Goal: Task Accomplishment & Management: Complete application form

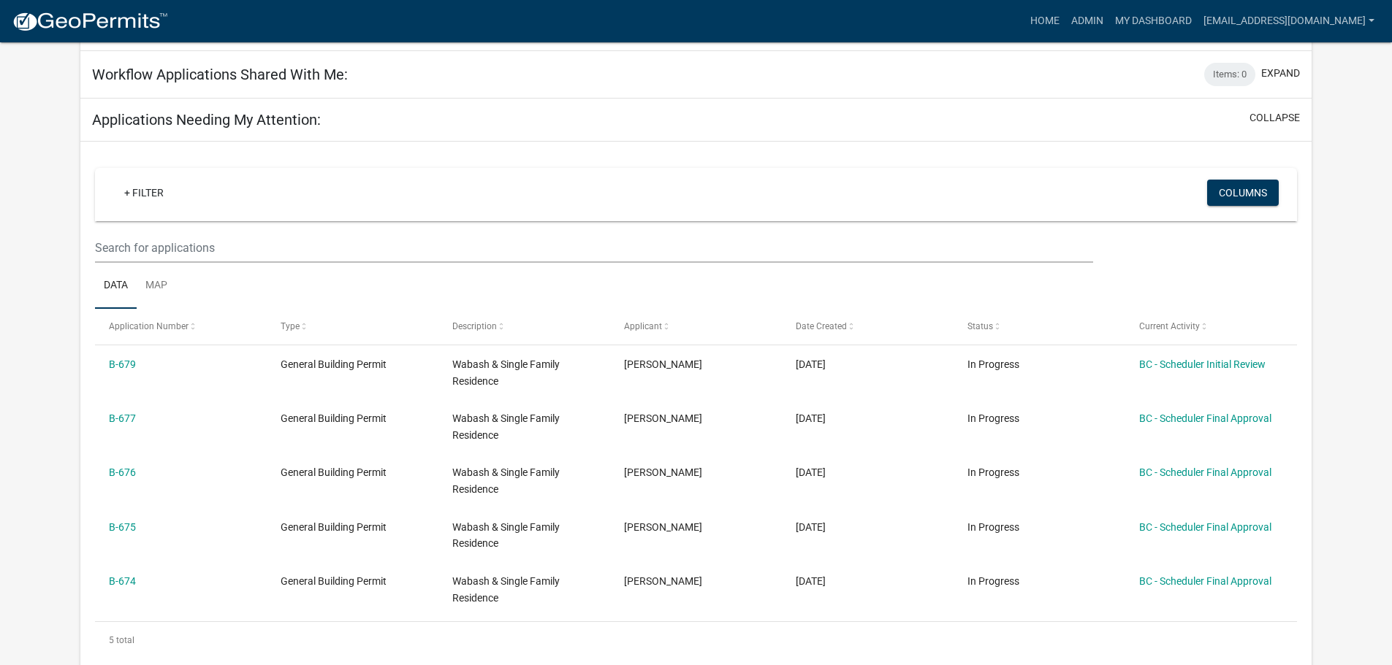
scroll to position [219, 0]
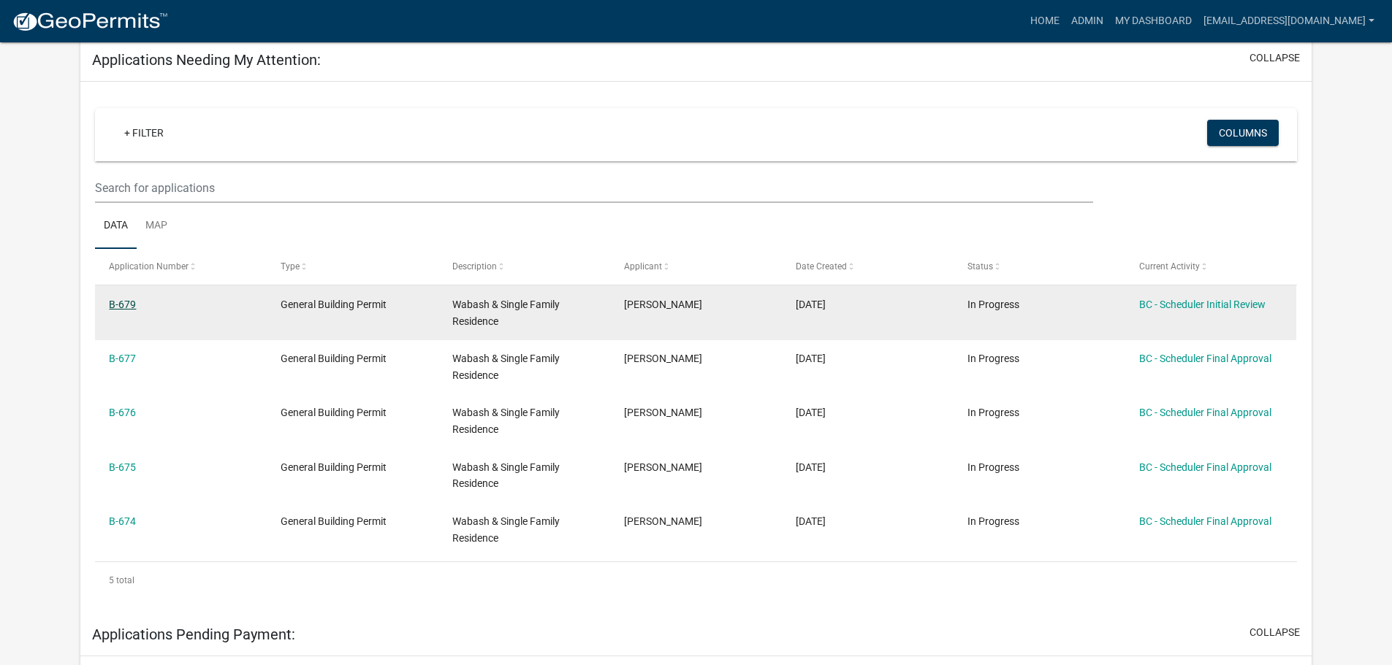
click at [120, 305] on link "B-679" at bounding box center [122, 305] width 27 height 12
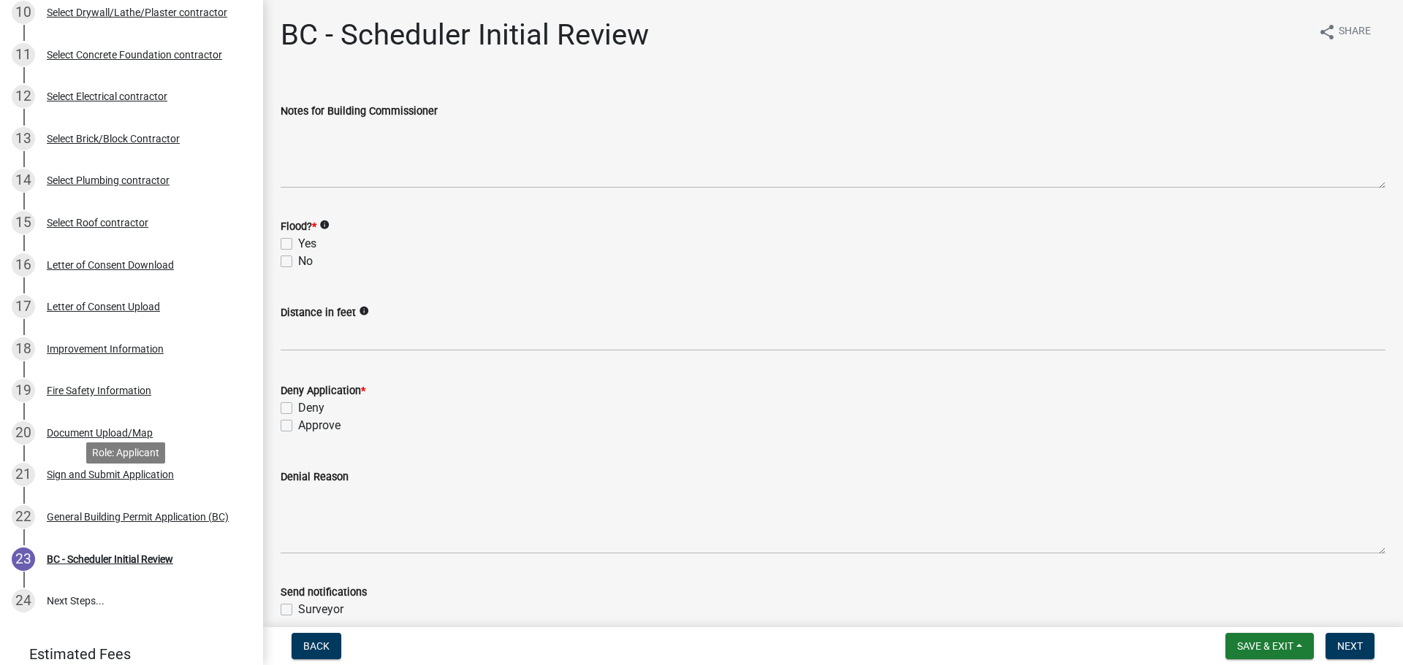
scroll to position [584, 0]
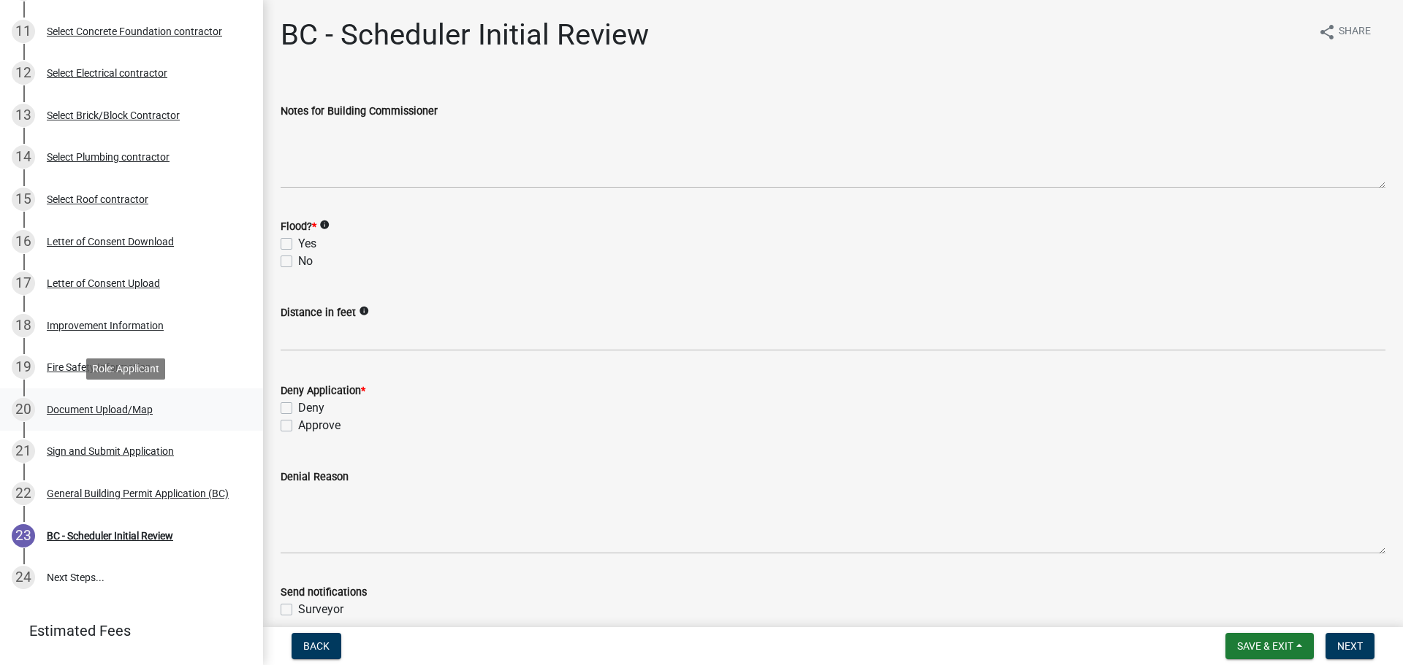
click at [81, 405] on div "Document Upload/Map" at bounding box center [100, 410] width 106 height 10
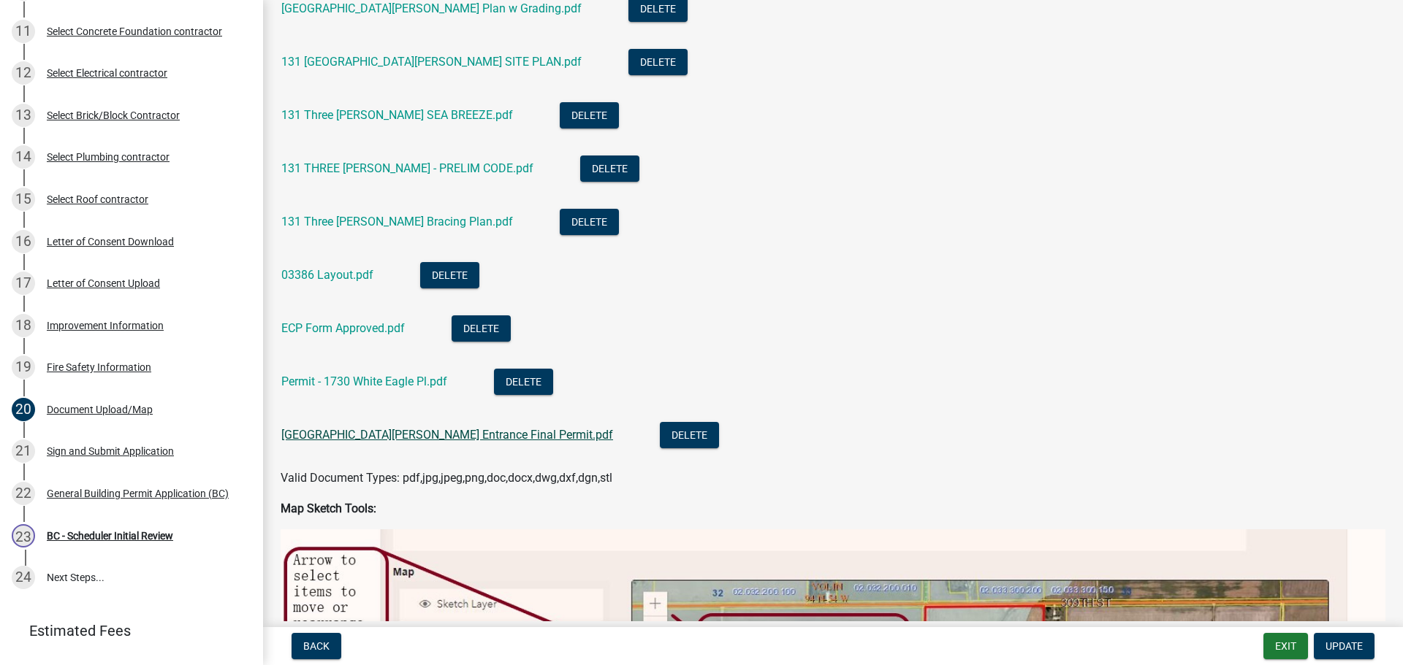
click at [401, 432] on link "131 Three Meadows Residential Driveway Entrance Final Permit.pdf" at bounding box center [447, 435] width 332 height 14
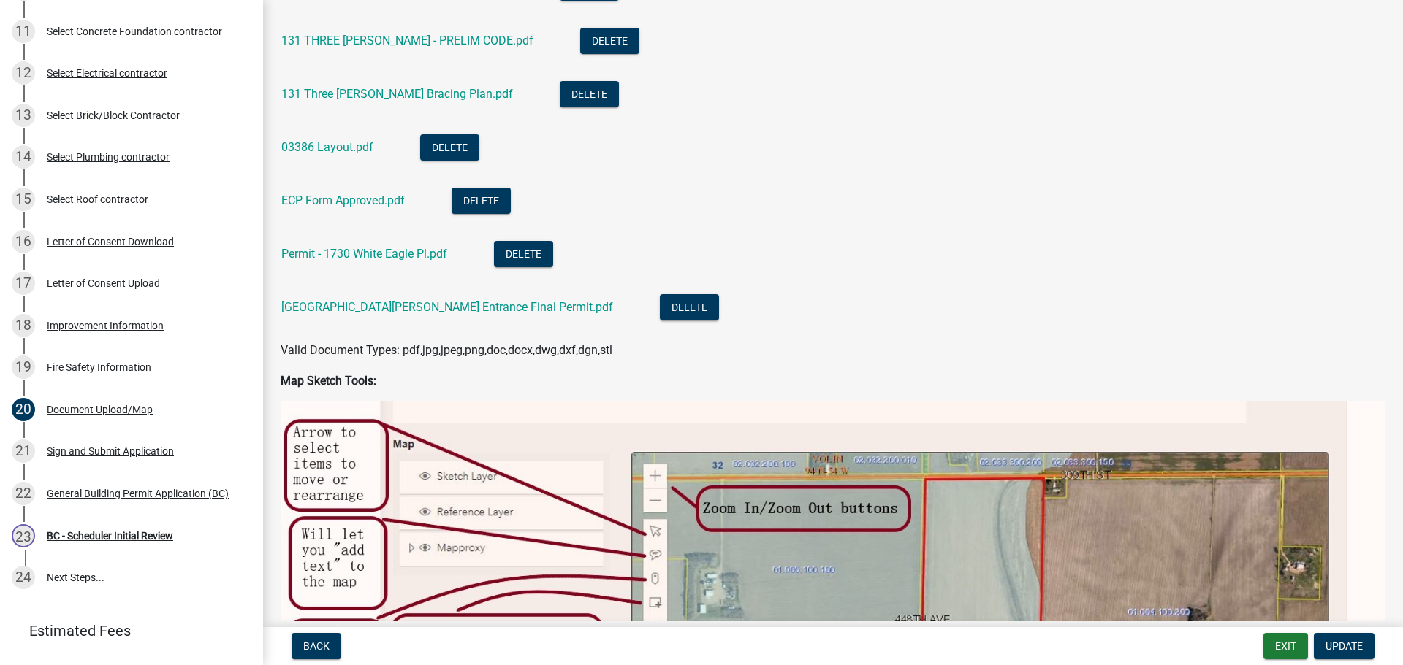
scroll to position [731, 0]
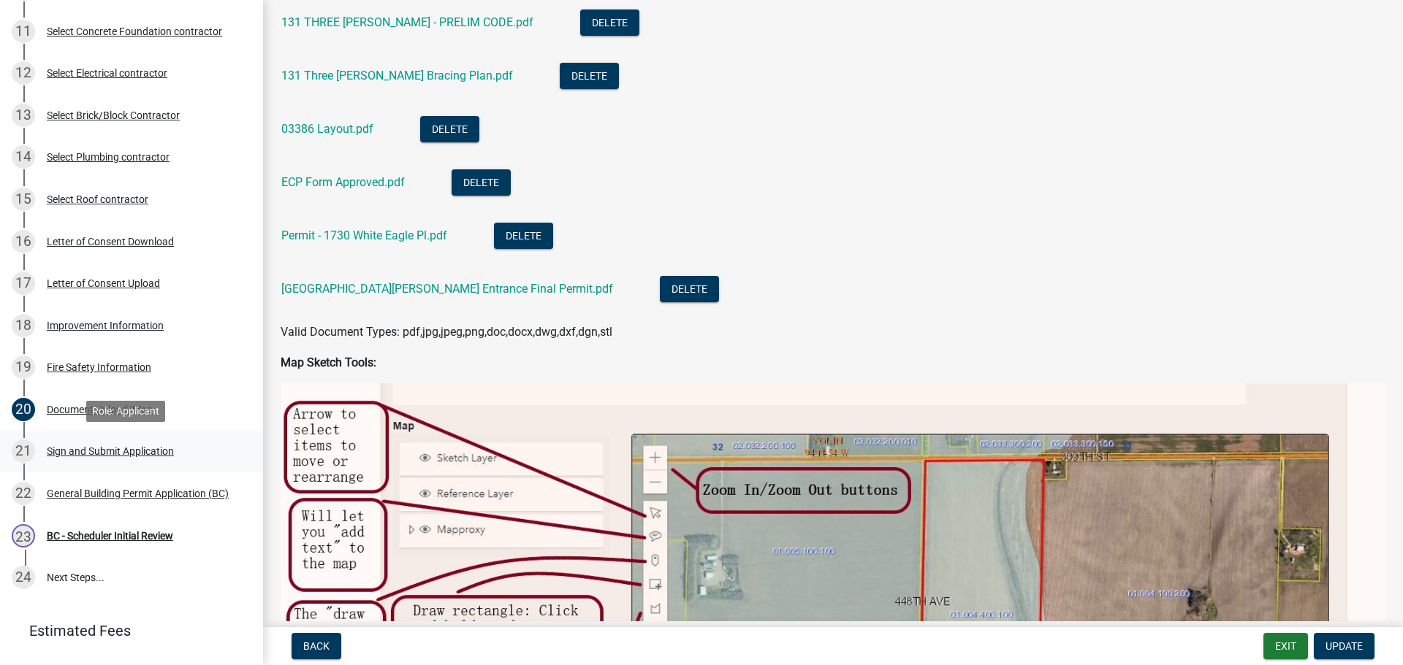
click at [128, 450] on div "Sign and Submit Application" at bounding box center [110, 451] width 127 height 10
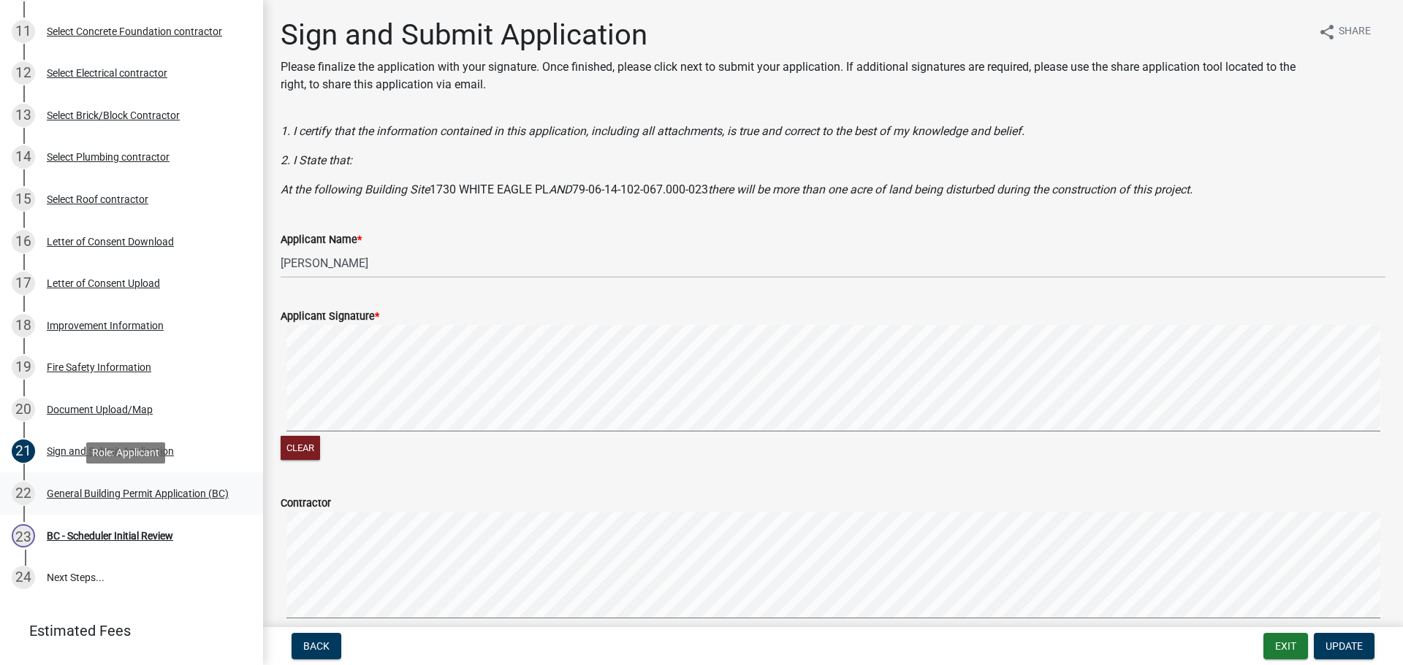
click at [138, 489] on div "General Building Permit Application (BC)" at bounding box center [138, 494] width 182 height 10
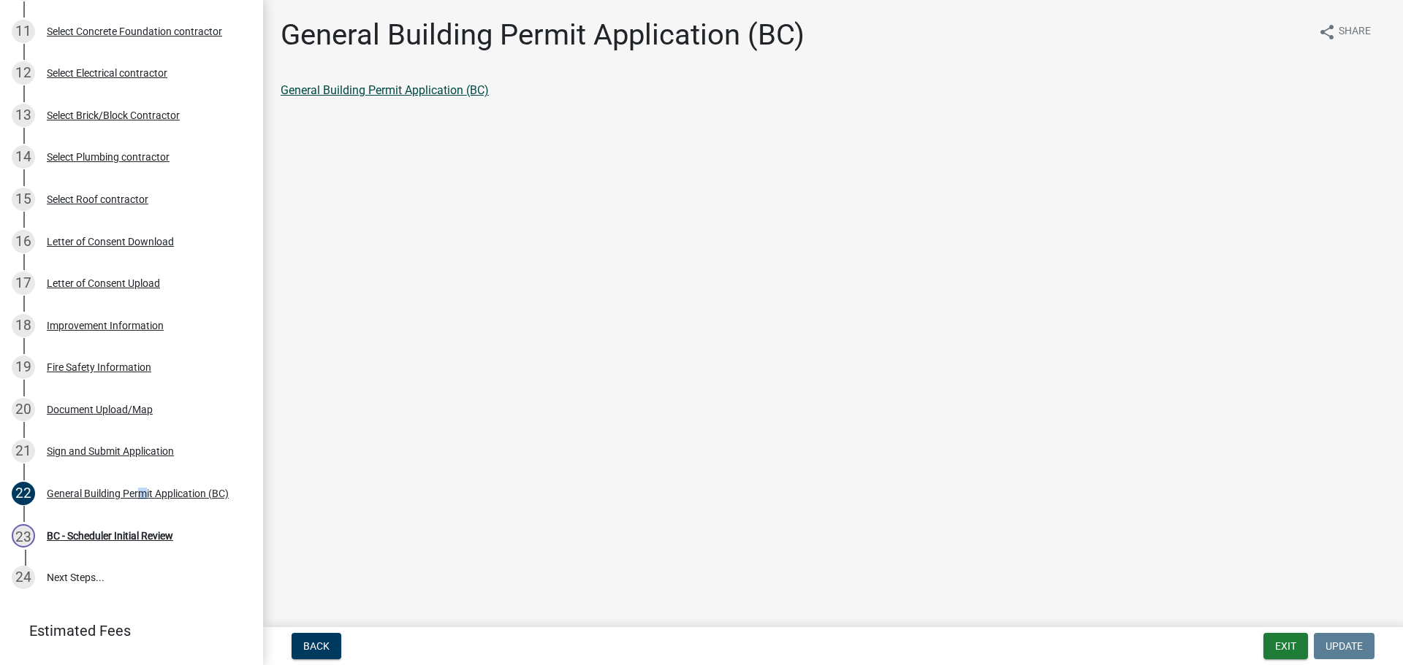
click at [410, 90] on link "General Building Permit Application (BC)" at bounding box center [385, 90] width 208 height 14
click at [110, 537] on div "BC - Scheduler Initial Review" at bounding box center [110, 536] width 126 height 10
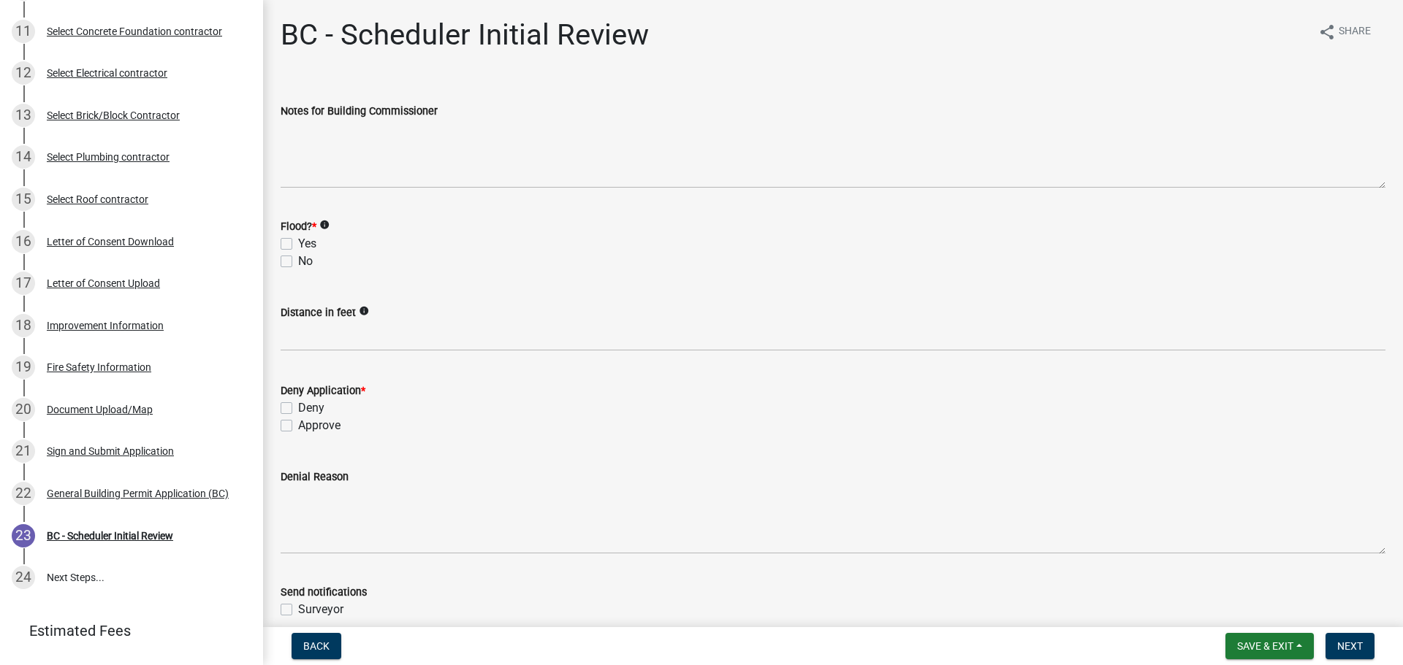
click at [298, 262] on label "No" at bounding box center [305, 262] width 15 height 18
click at [298, 262] on input "No" at bounding box center [302, 257] width 9 height 9
checkbox input "true"
checkbox input "false"
checkbox input "true"
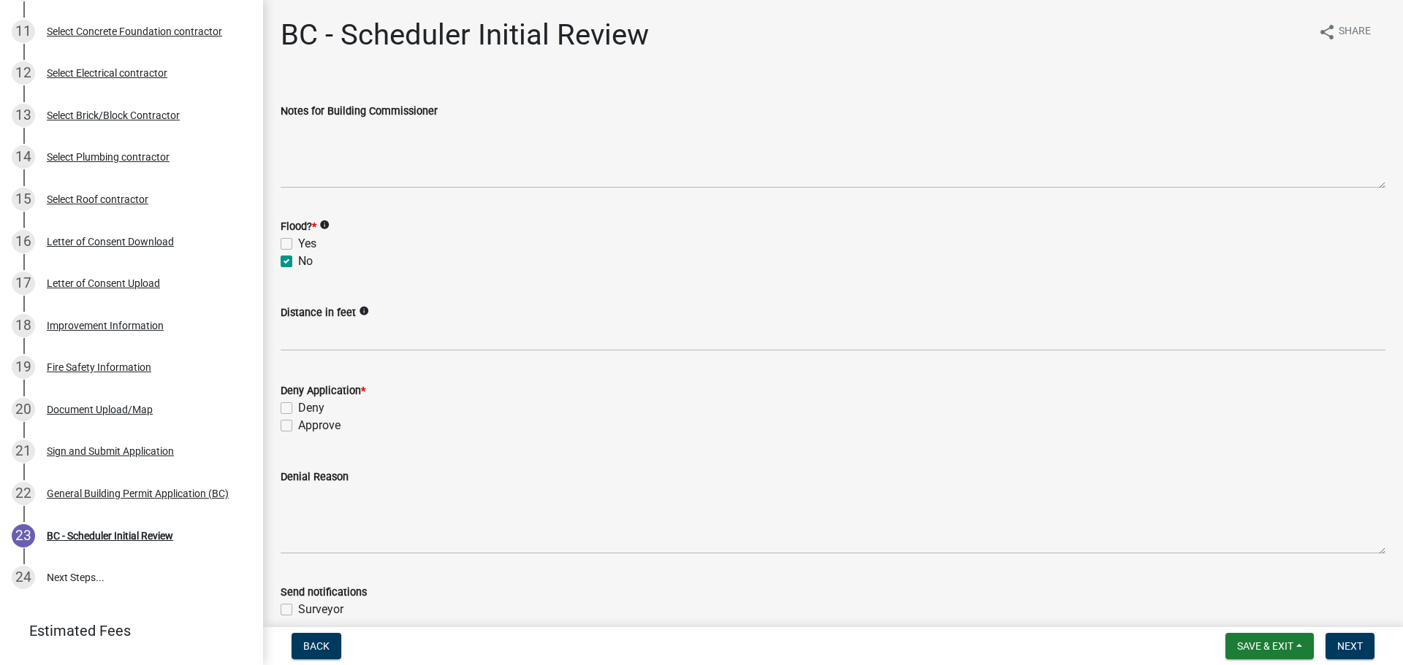
click at [298, 427] on label "Approve" at bounding box center [319, 426] width 42 height 18
click at [298, 427] on input "Approve" at bounding box center [302, 421] width 9 height 9
checkbox input "true"
checkbox input "false"
checkbox input "true"
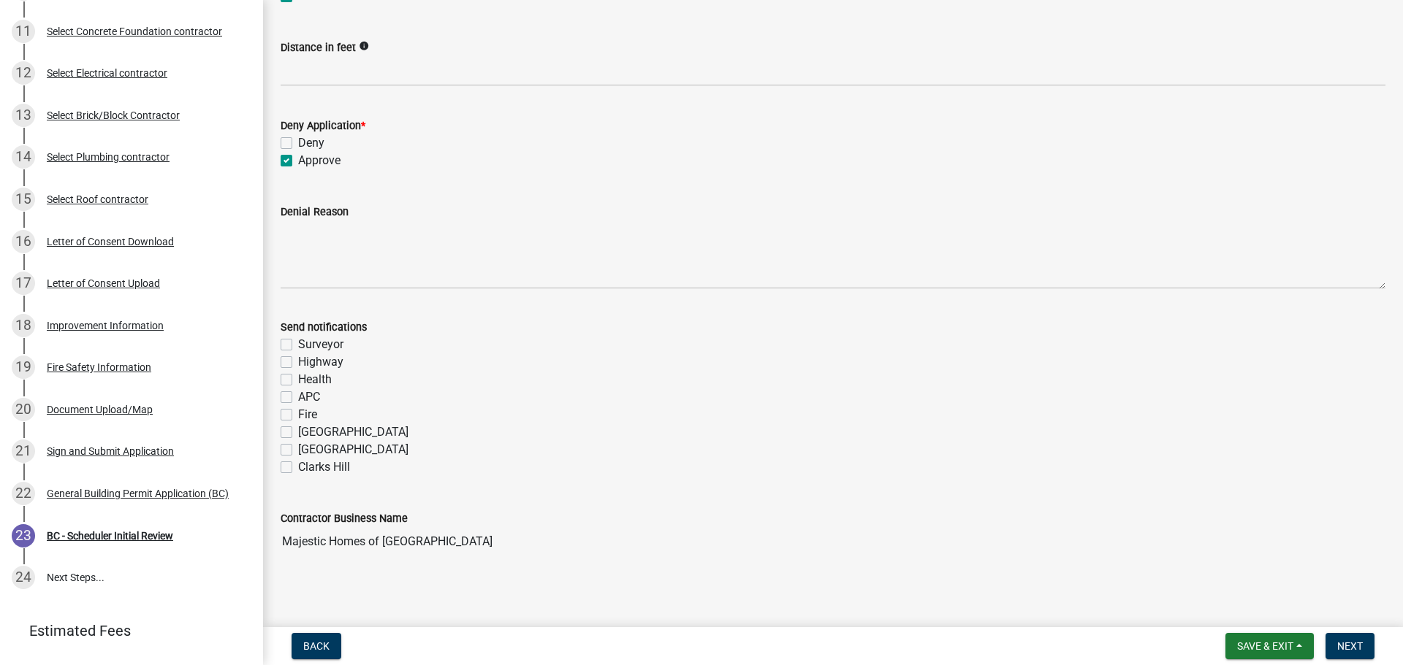
scroll to position [269, 0]
click at [298, 411] on label "Fire" at bounding box center [307, 412] width 19 height 18
click at [298, 411] on input "Fire" at bounding box center [302, 407] width 9 height 9
checkbox input "true"
checkbox input "false"
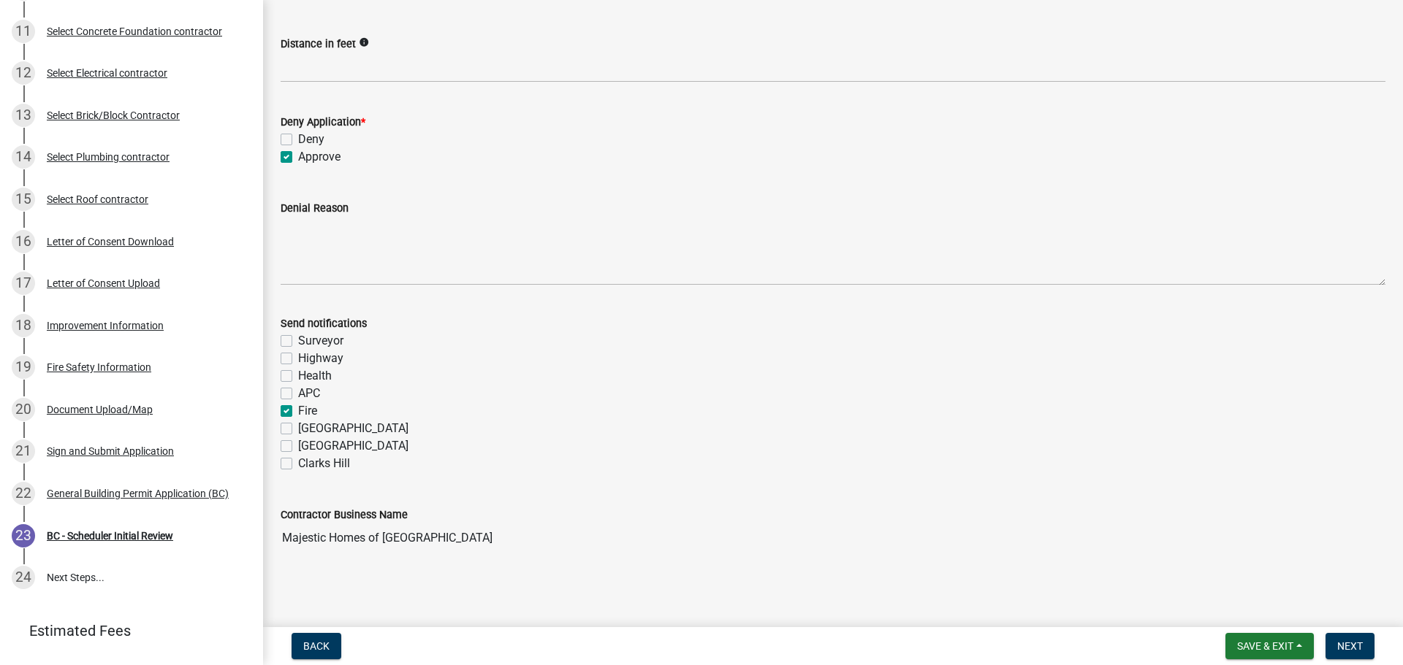
checkbox input "false"
checkbox input "true"
checkbox input "false"
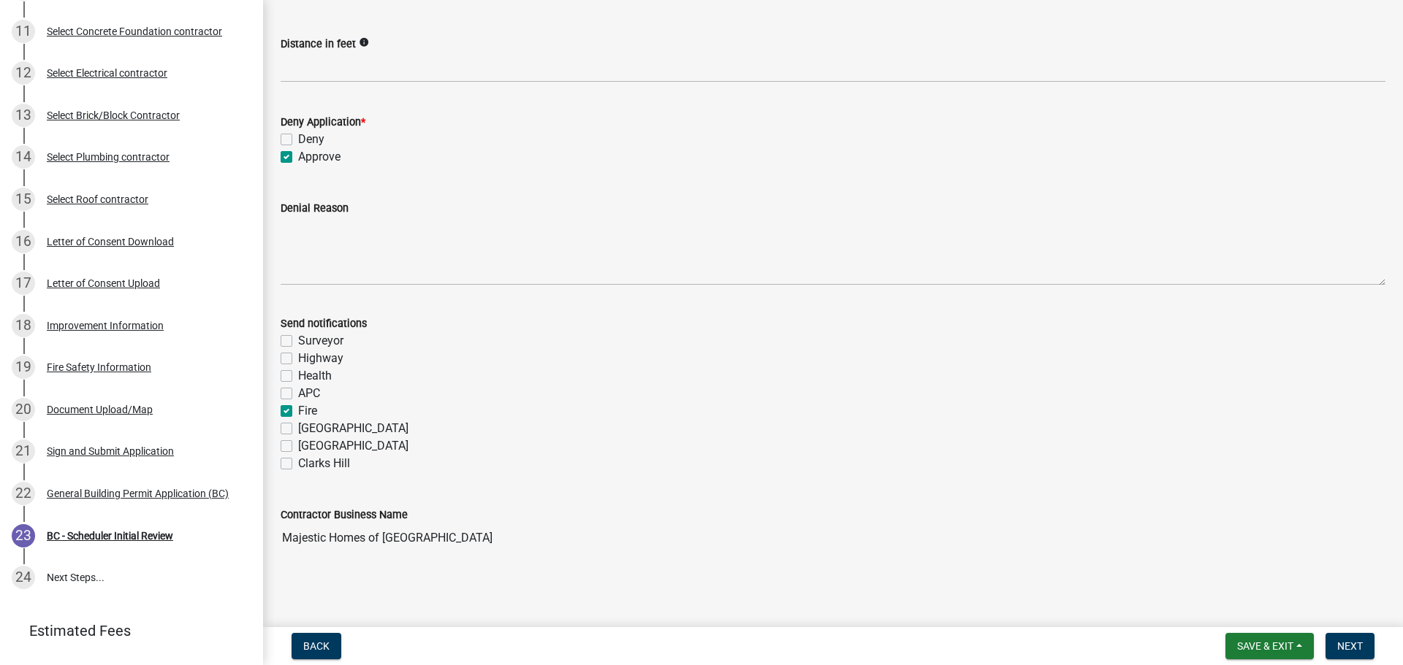
checkbox input "false"
click at [1353, 648] on span "Next" at bounding box center [1350, 647] width 26 height 12
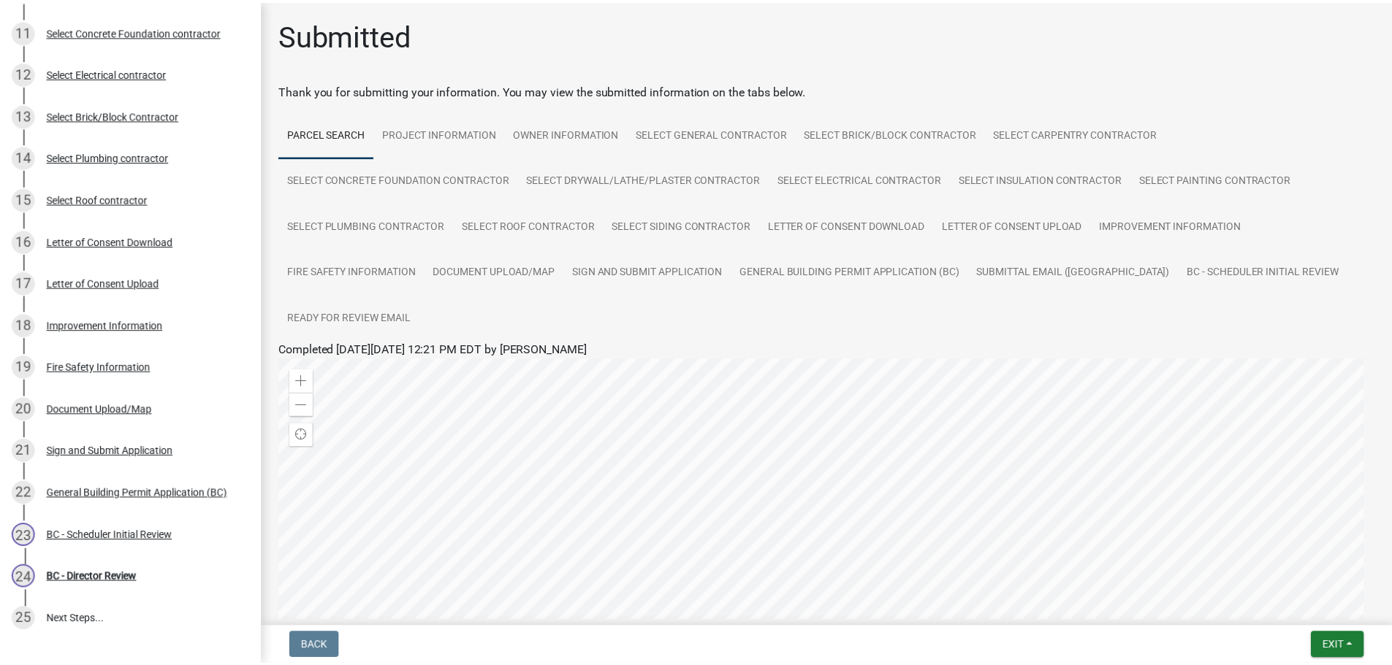
scroll to position [627, 0]
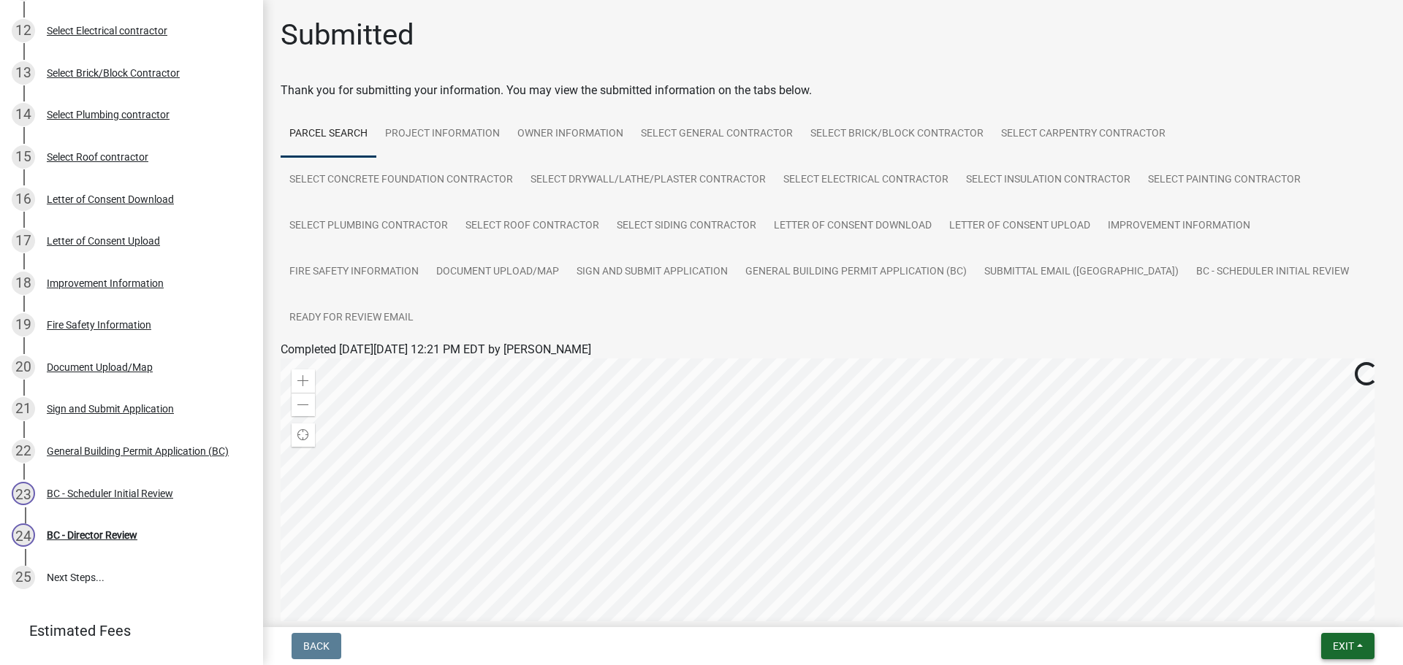
click at [1359, 646] on button "Exit" at bounding box center [1347, 646] width 53 height 26
click at [1336, 606] on button "Save & Exit" at bounding box center [1315, 608] width 117 height 35
